Goal: Information Seeking & Learning: Understand process/instructions

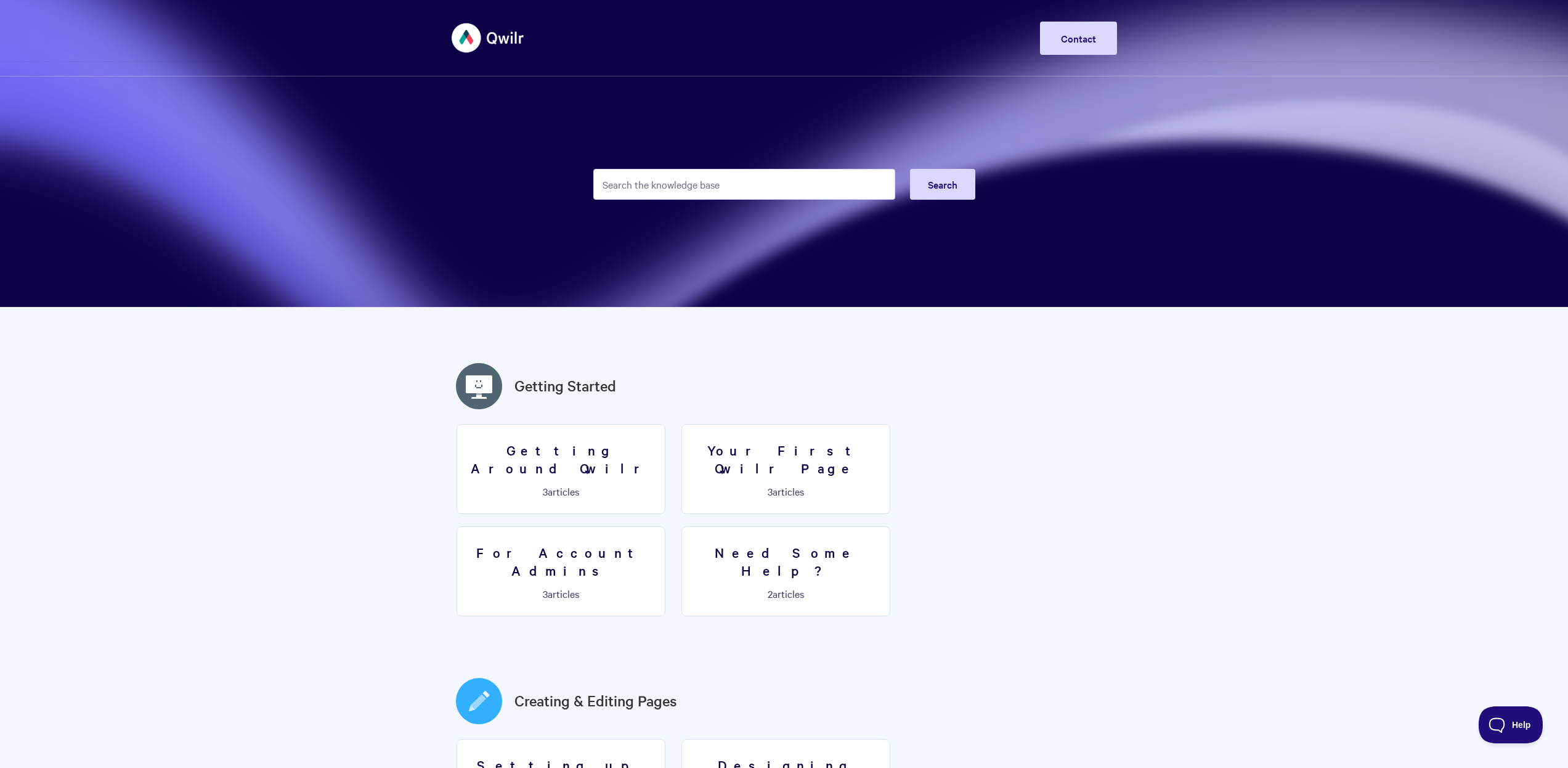
click at [691, 179] on input "Search the knowledge base" at bounding box center [744, 184] width 302 height 31
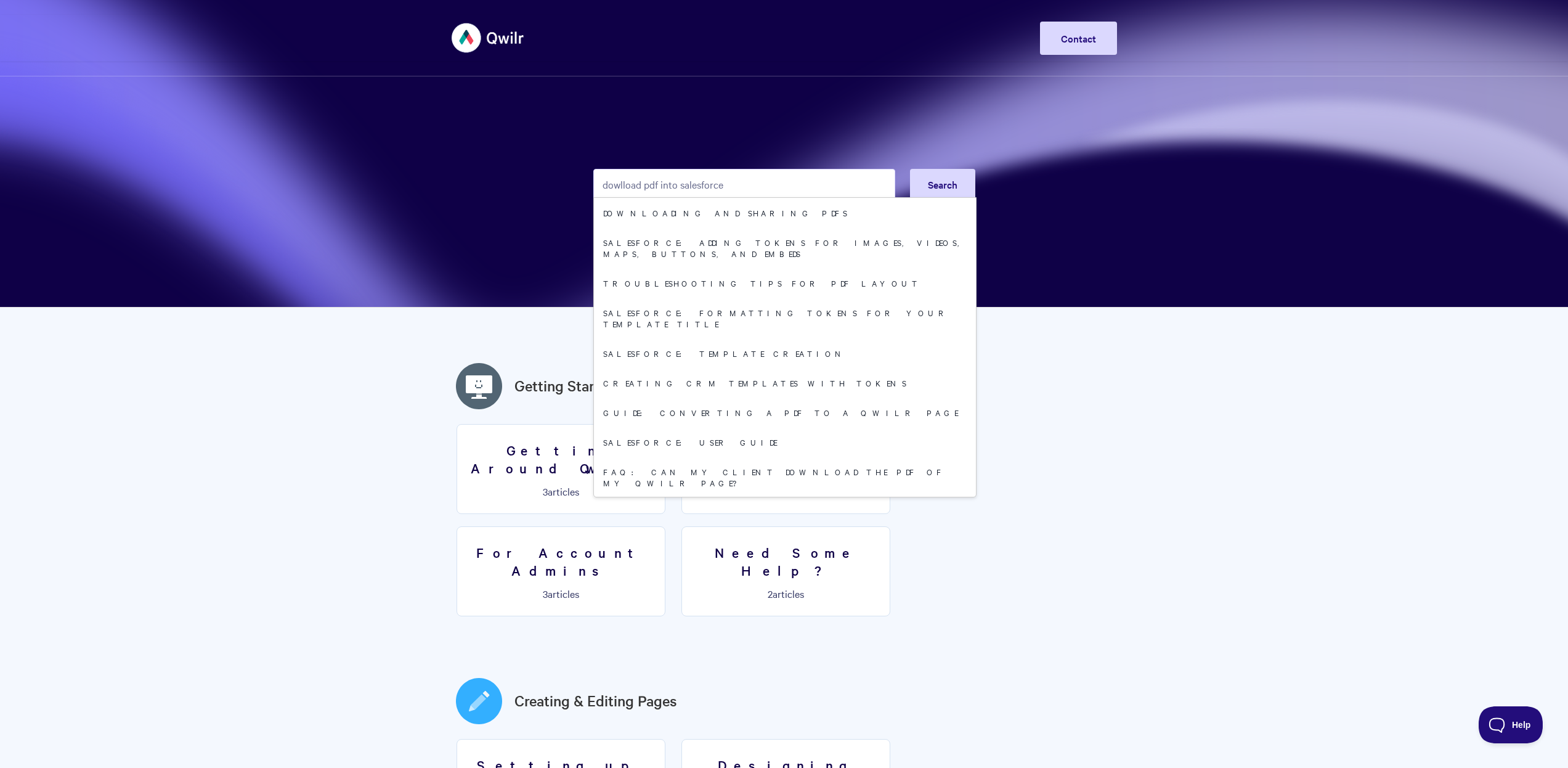
type input "dowlload pdf into salesforce"
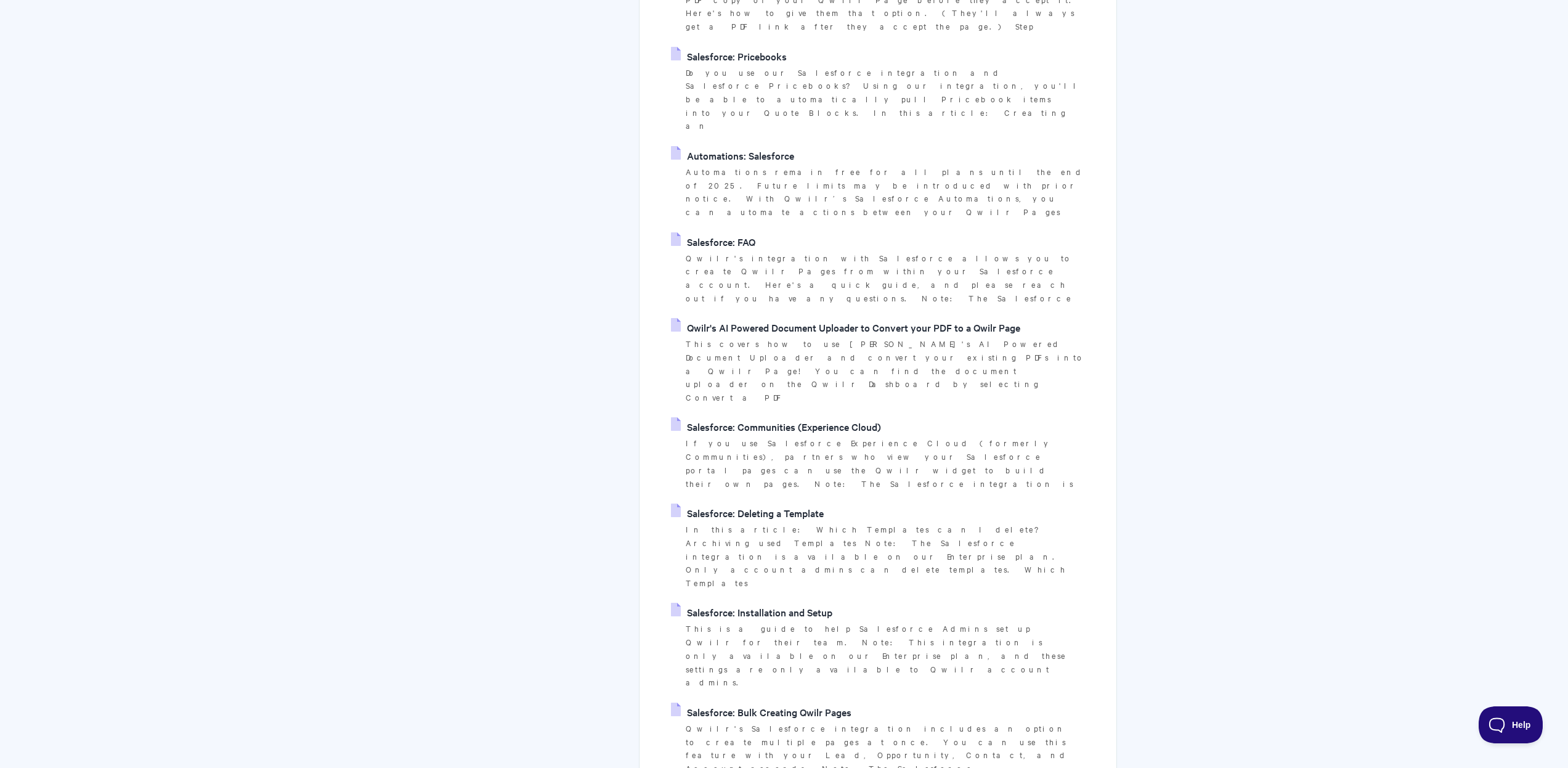
scroll to position [1067, 0]
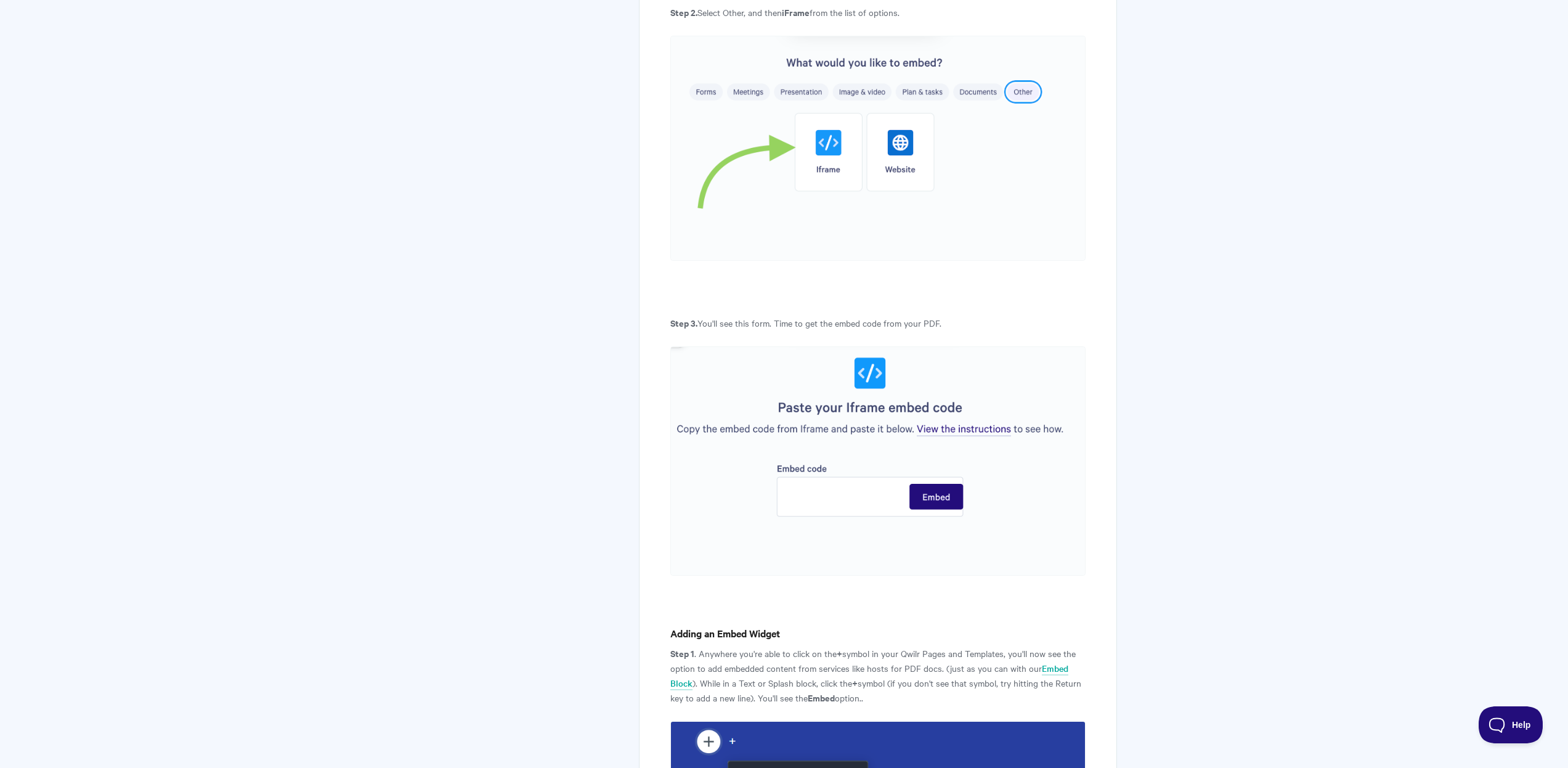
scroll to position [783, 0]
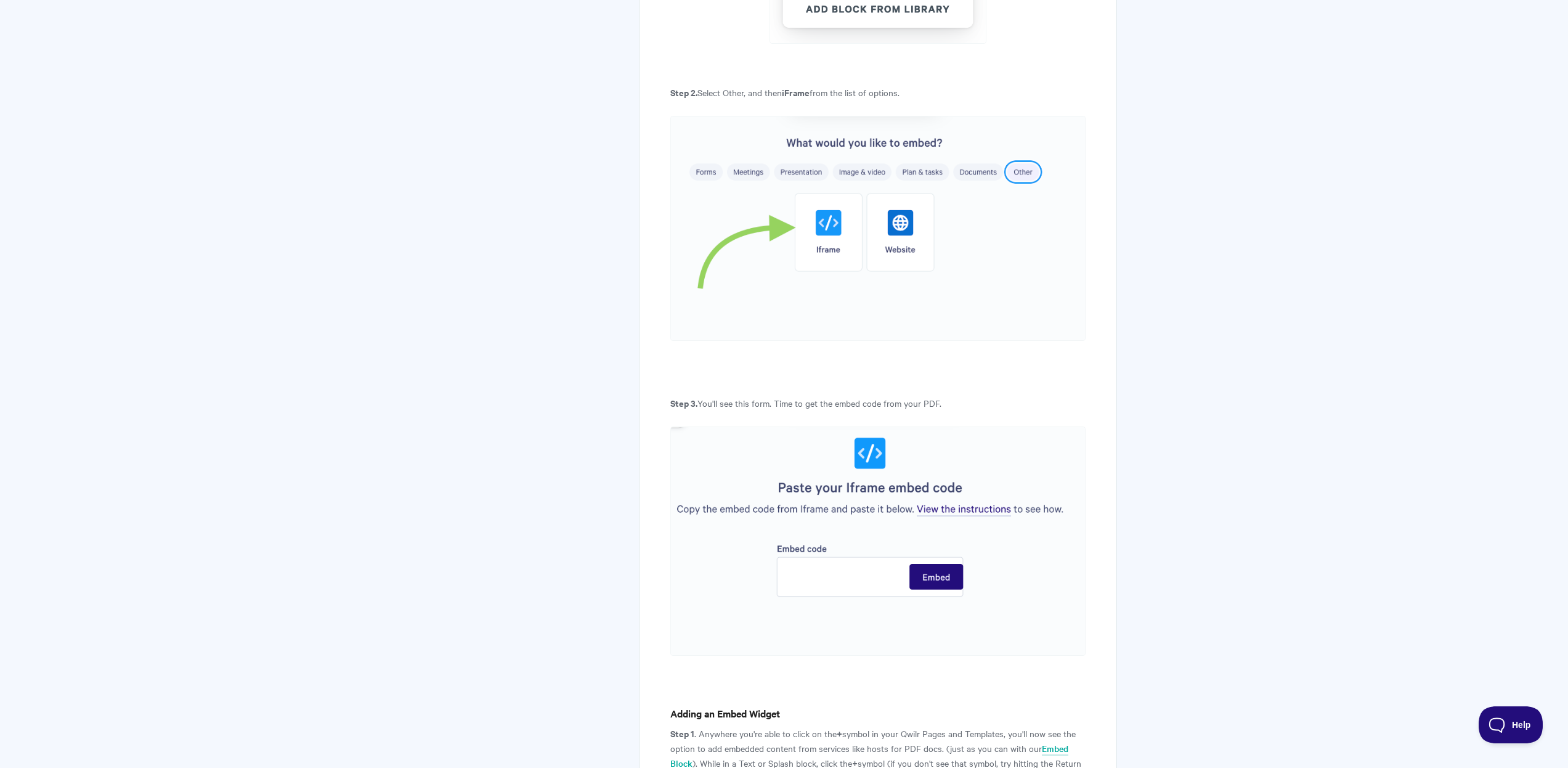
click at [966, 512] on img at bounding box center [877, 541] width 415 height 229
click at [966, 509] on img at bounding box center [877, 541] width 415 height 229
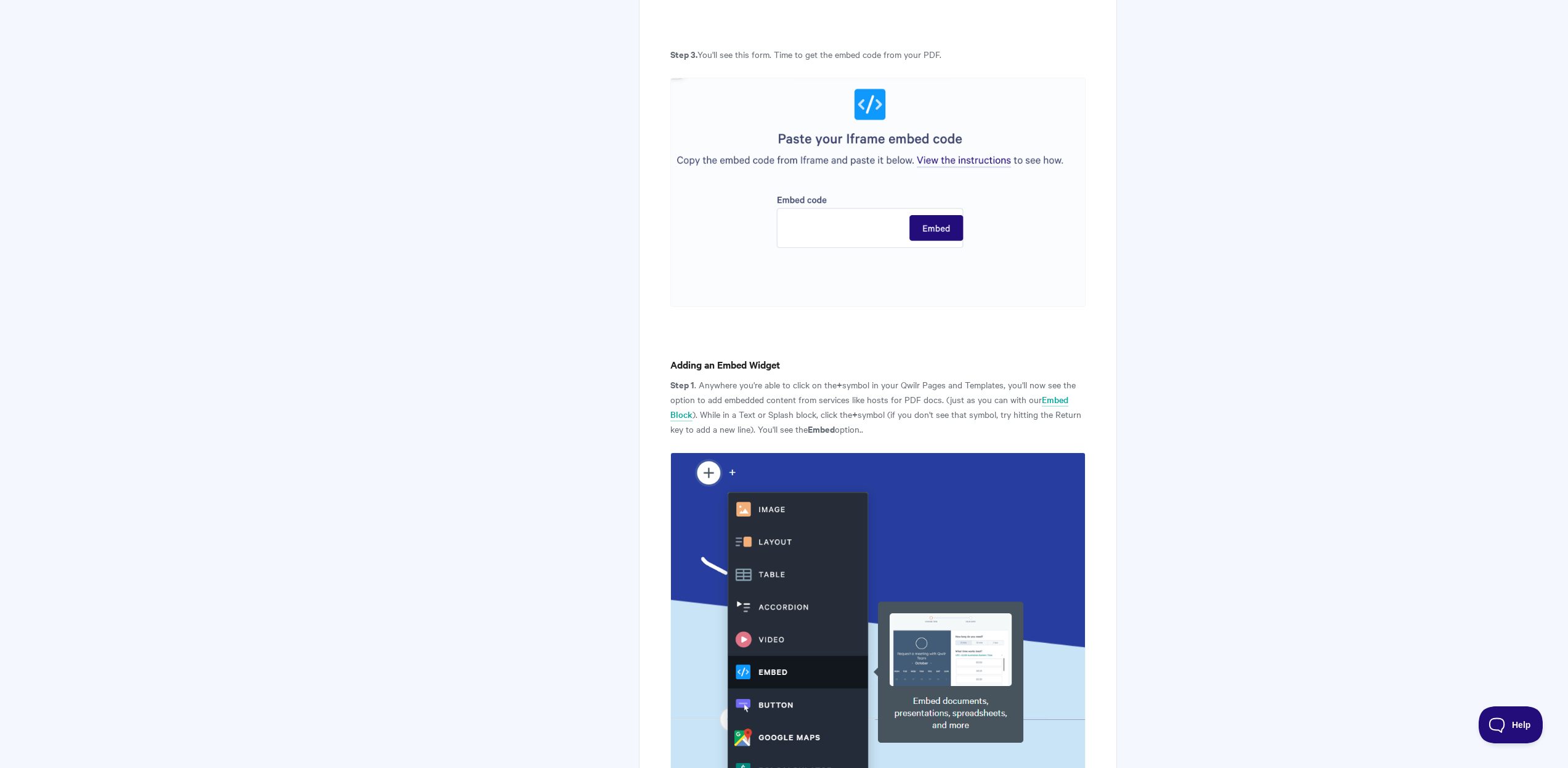
scroll to position [0, 0]
